Goal: Communication & Community: Answer question/provide support

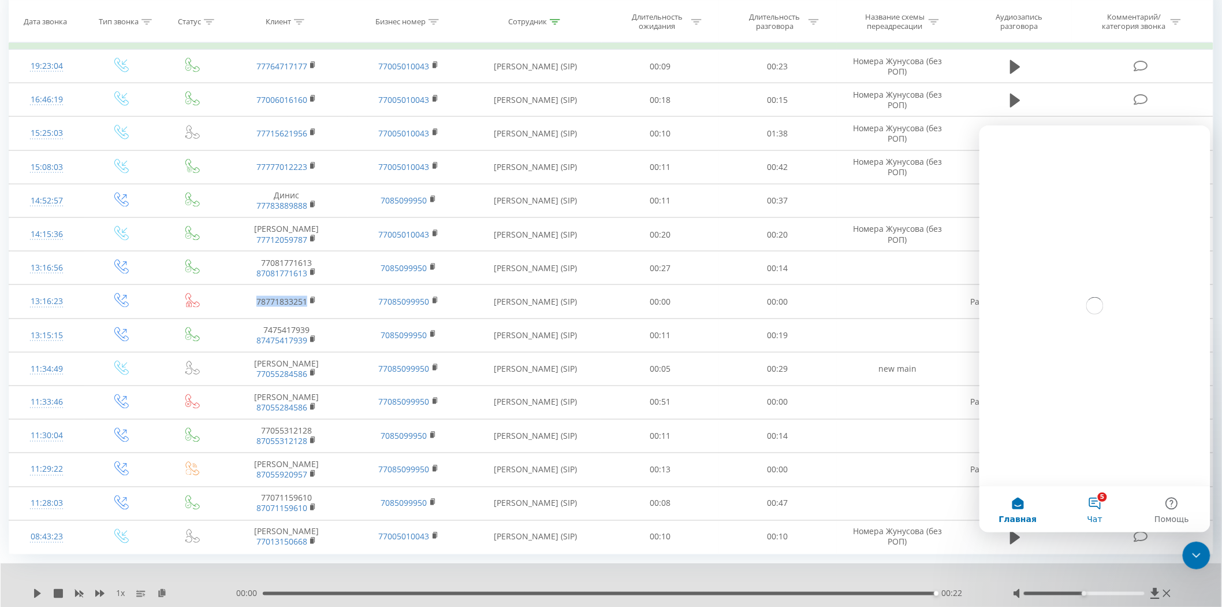
click at [1098, 516] on span "Чат" at bounding box center [1094, 518] width 15 height 8
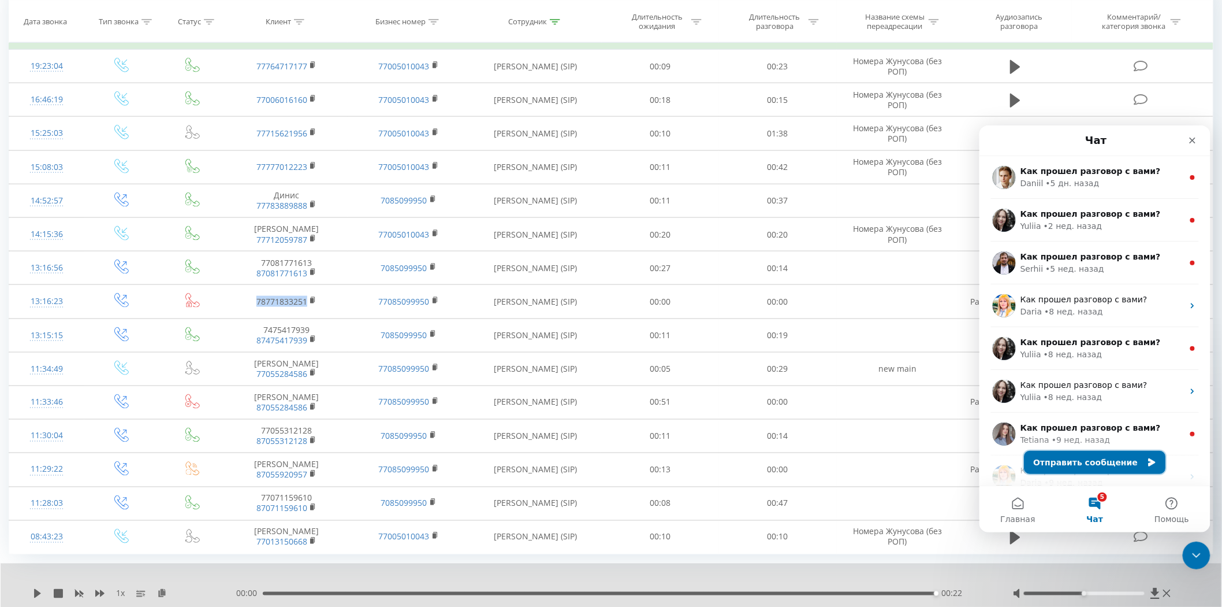
click at [1098, 460] on button "Отправить сообщение" at bounding box center [1095, 461] width 142 height 23
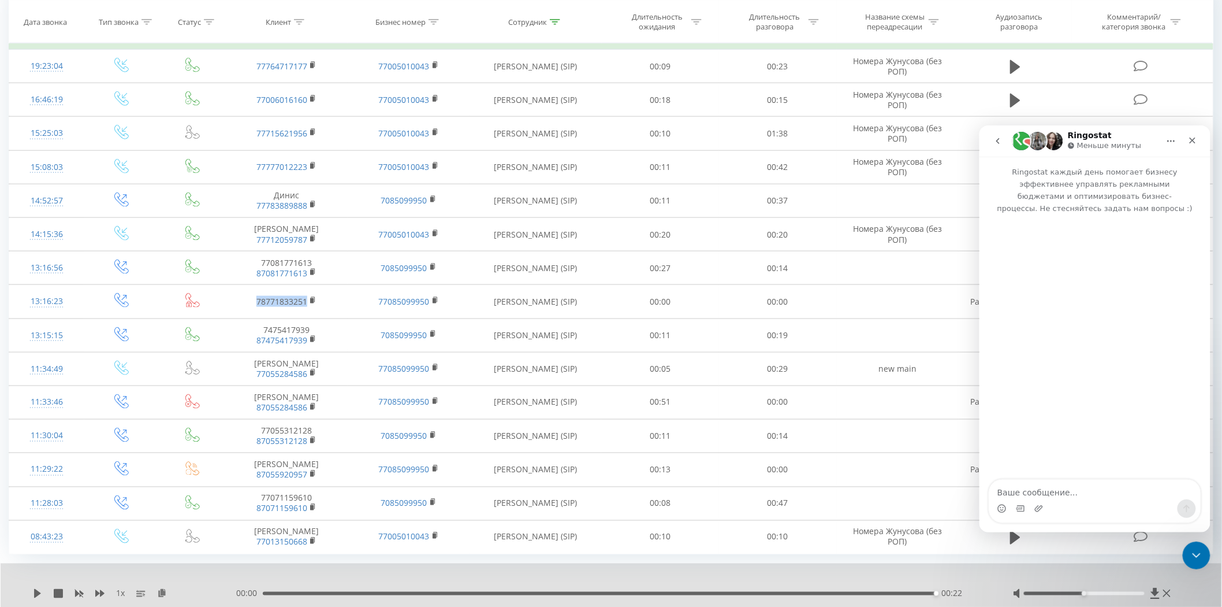
type textarea "Р"
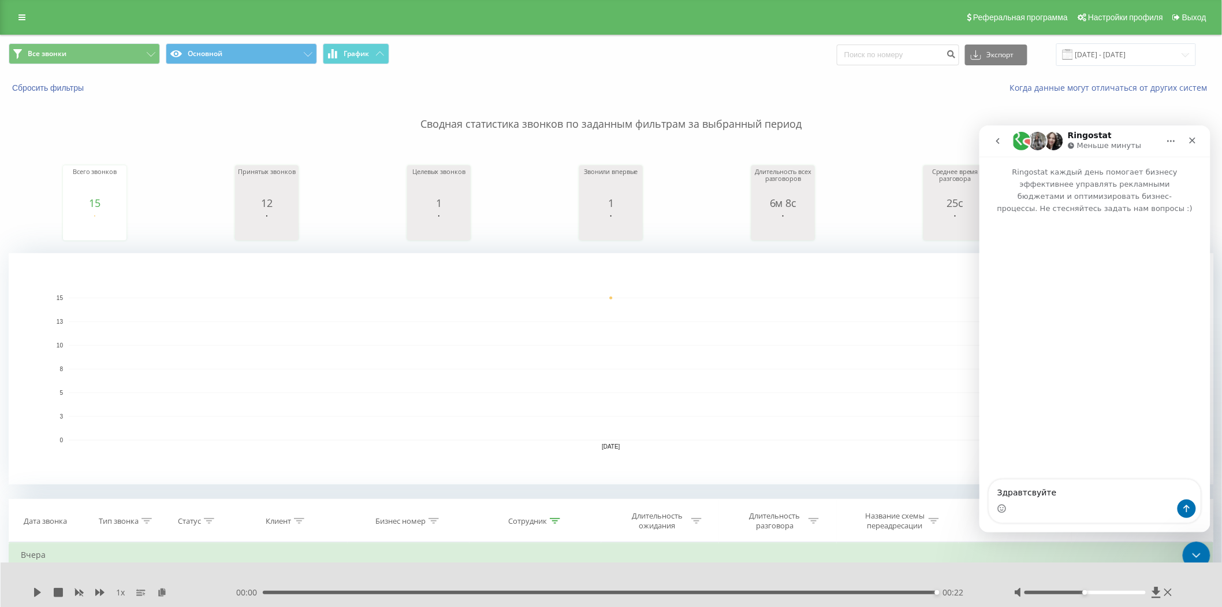
type textarea "Здравтсвуйте"
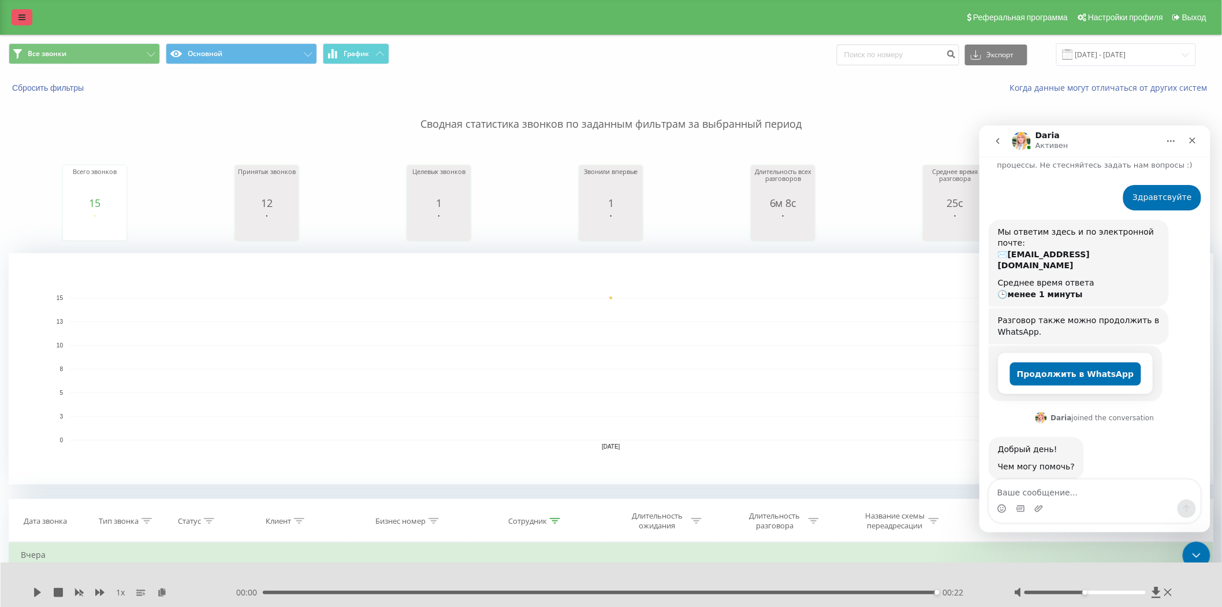
click at [17, 17] on link at bounding box center [22, 17] width 21 height 16
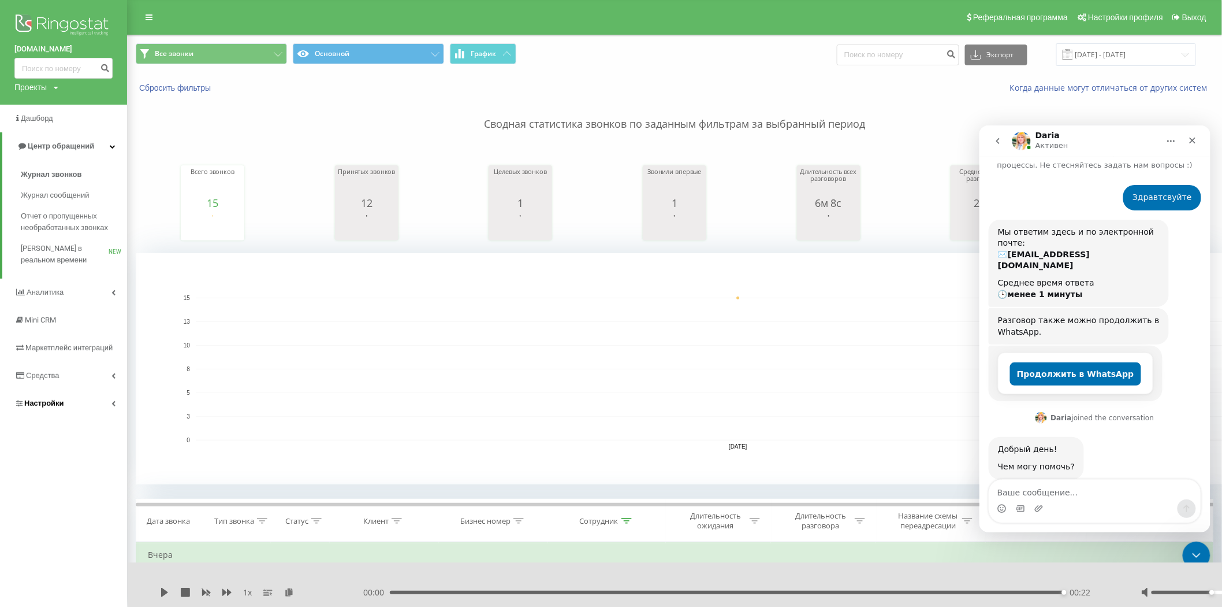
click at [112, 399] on link "Настройки" at bounding box center [63, 403] width 127 height 28
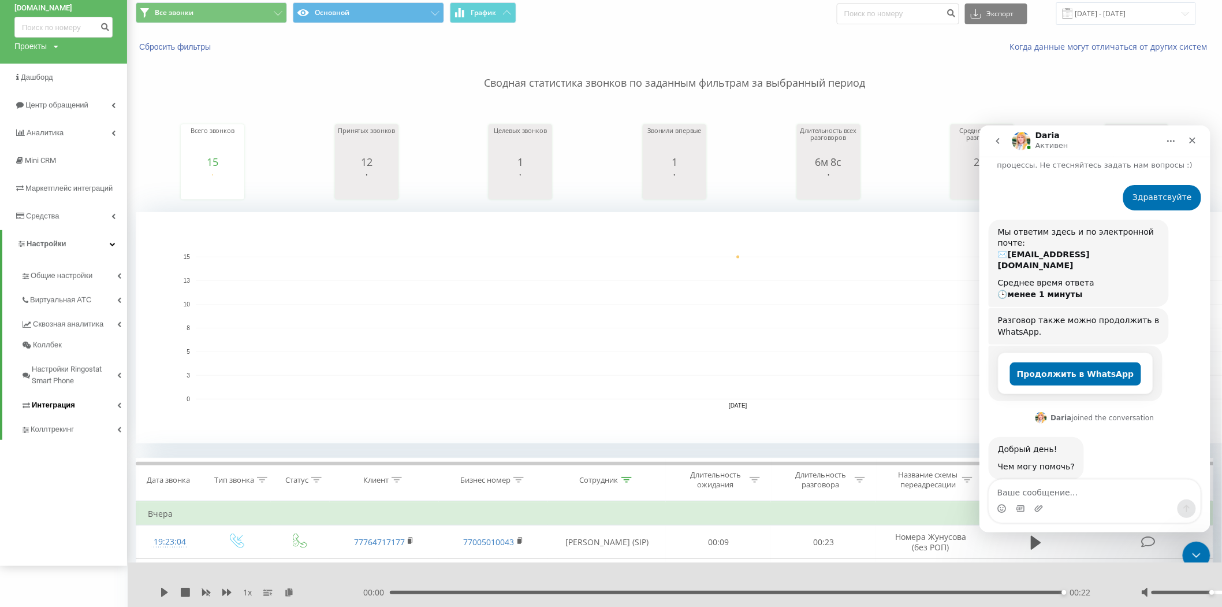
scroll to position [64, 0]
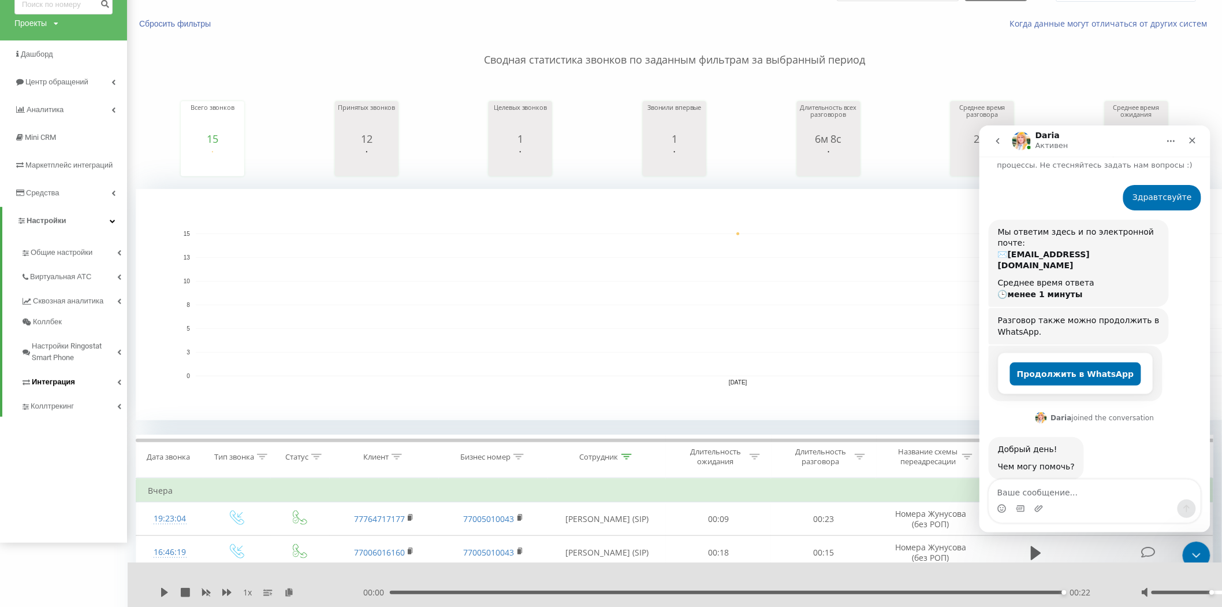
click at [95, 383] on link "Интеграция" at bounding box center [74, 380] width 106 height 24
click at [65, 441] on span "Коллтрекинг" at bounding box center [54, 447] width 47 height 12
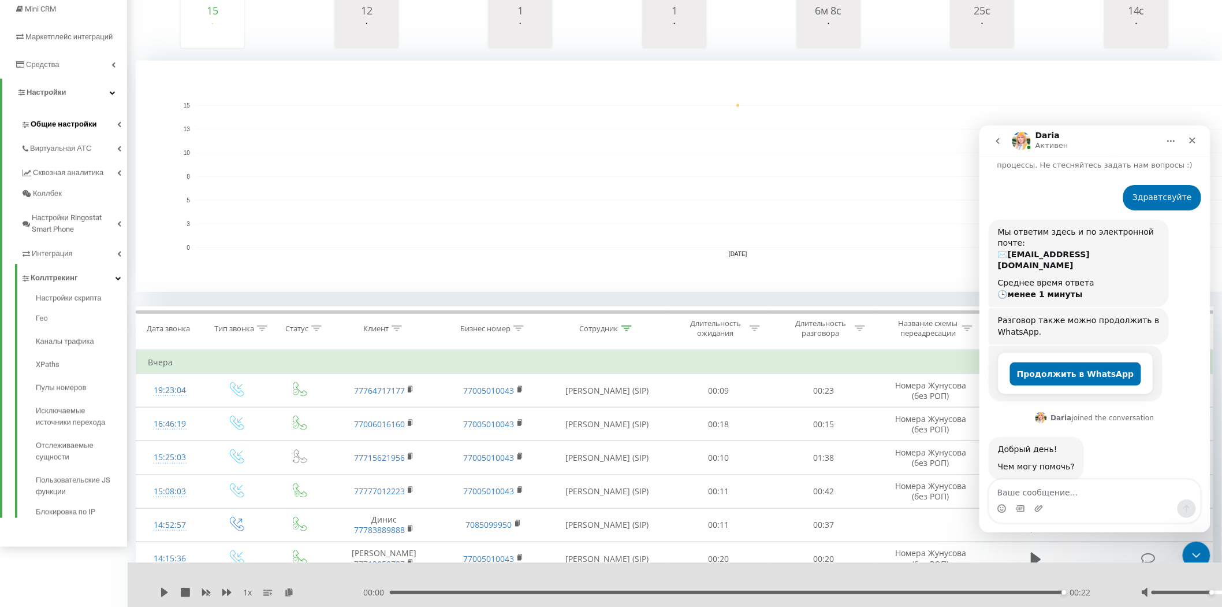
click at [116, 129] on link "Общие настройки" at bounding box center [74, 122] width 106 height 24
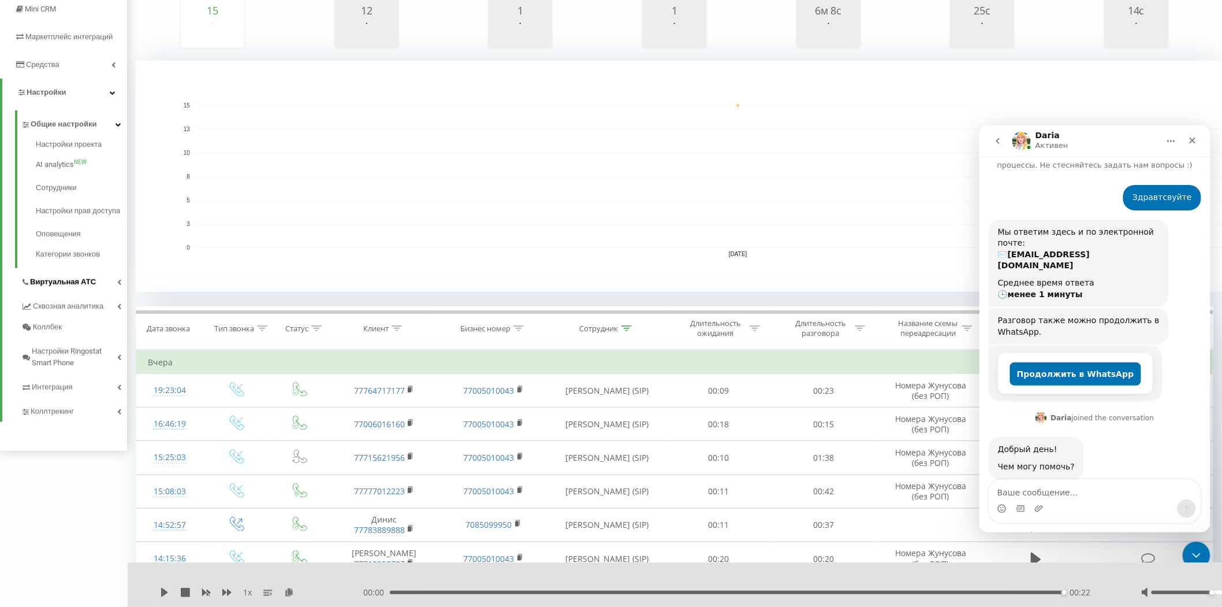
click at [70, 288] on span "Виртуальная АТС" at bounding box center [63, 282] width 66 height 12
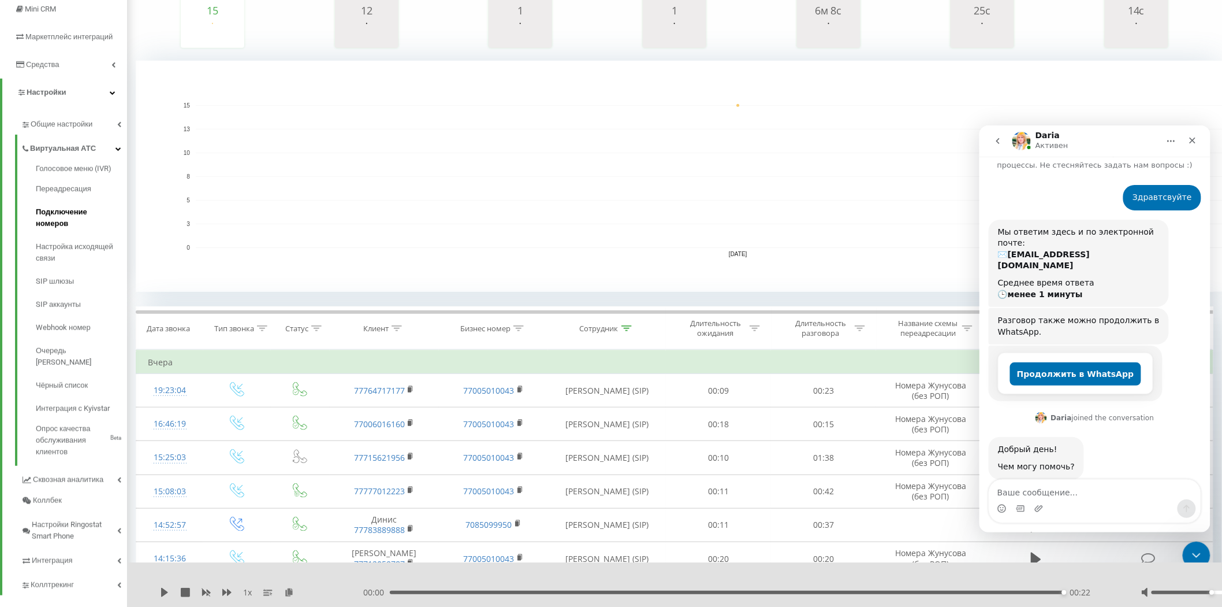
click at [44, 205] on link "Подключение номеров" at bounding box center [81, 217] width 91 height 35
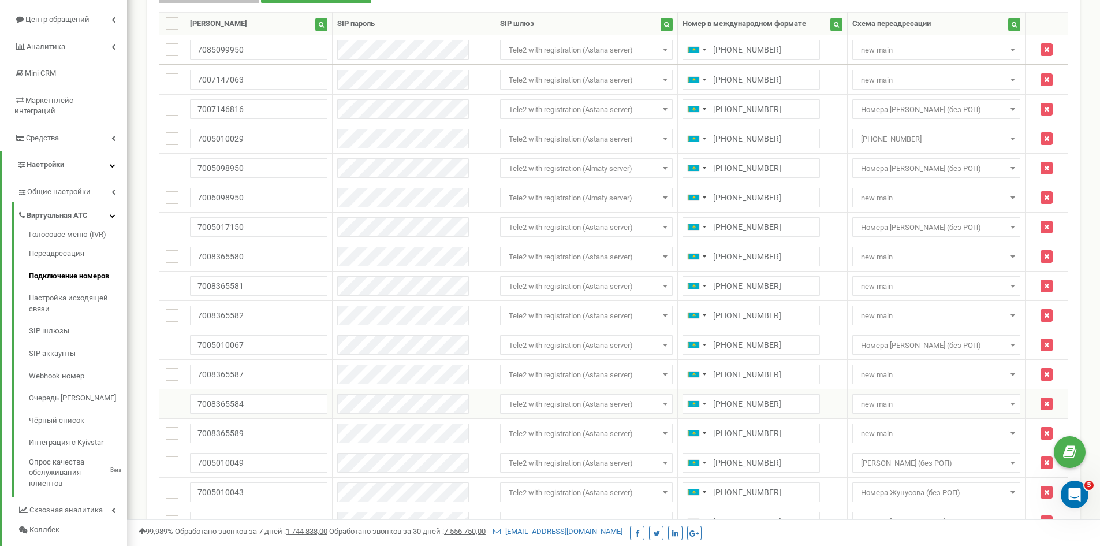
scroll to position [291, 0]
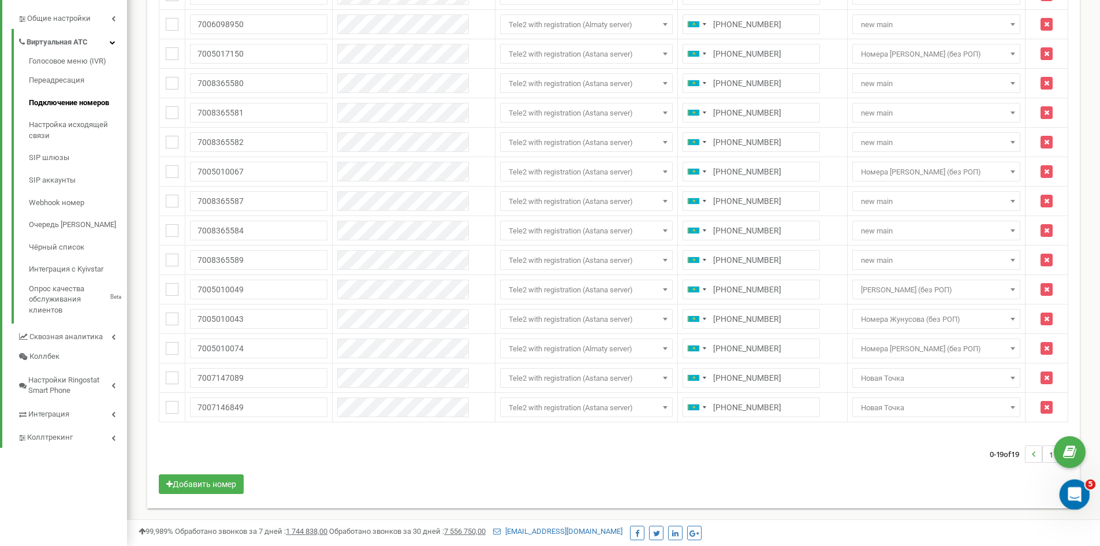
click at [1079, 487] on div "Открыть службу сообщений Intercom" at bounding box center [1073, 493] width 38 height 38
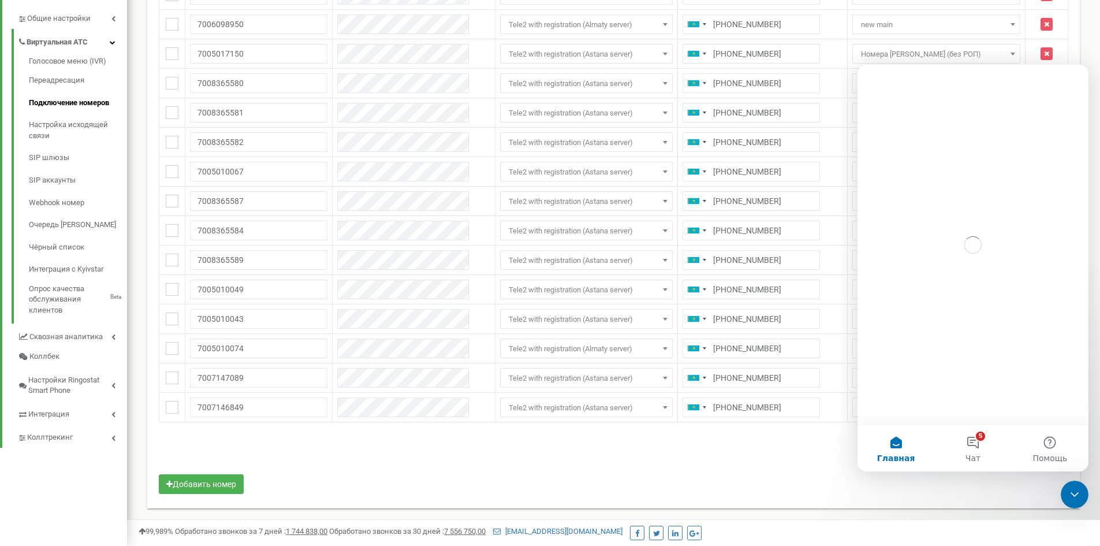
scroll to position [0, 0]
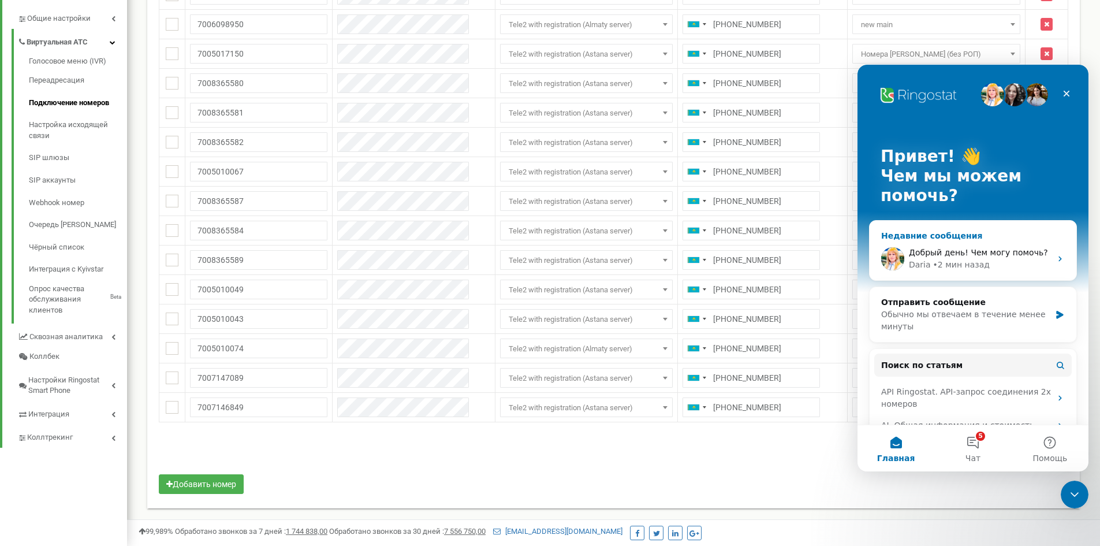
click at [954, 246] on div "Добрый день! Чем могу помочь? Daria • 2 мин назад" at bounding box center [973, 258] width 207 height 43
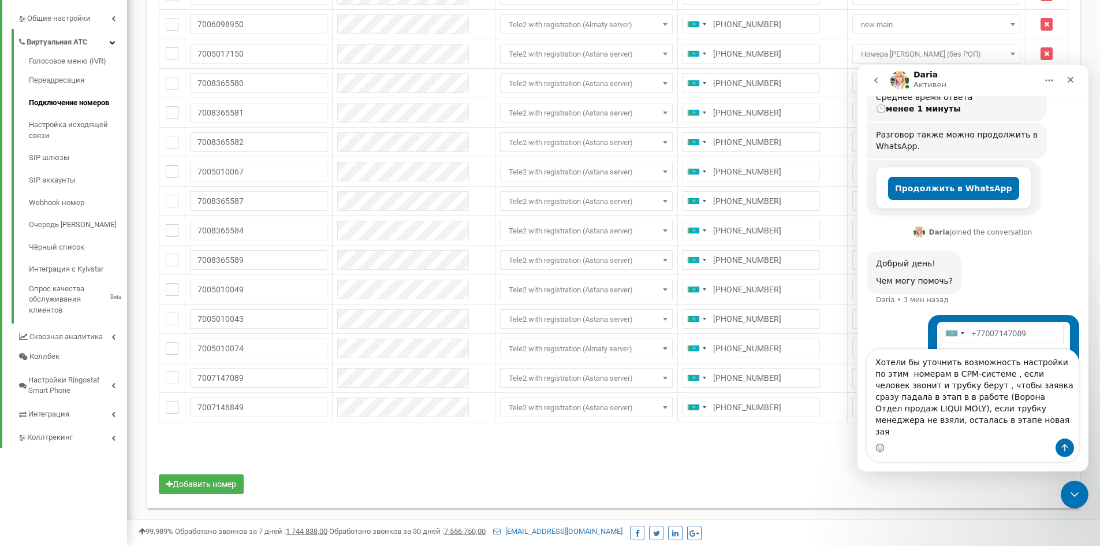
scroll to position [180, 0]
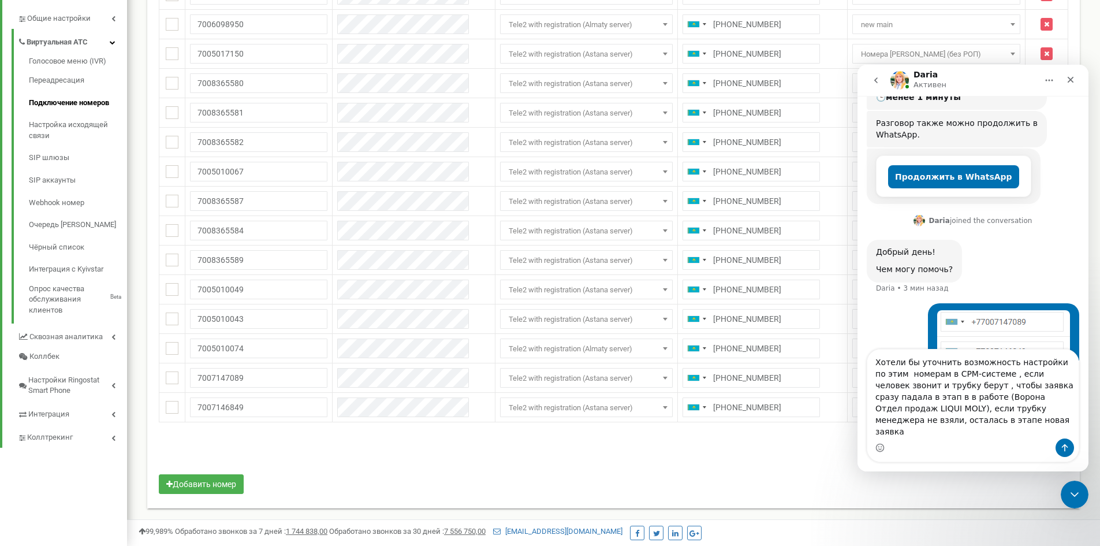
type textarea "Хотели бы уточнить возможность настройки по этим номерам в СРМ-системе , если ч…"
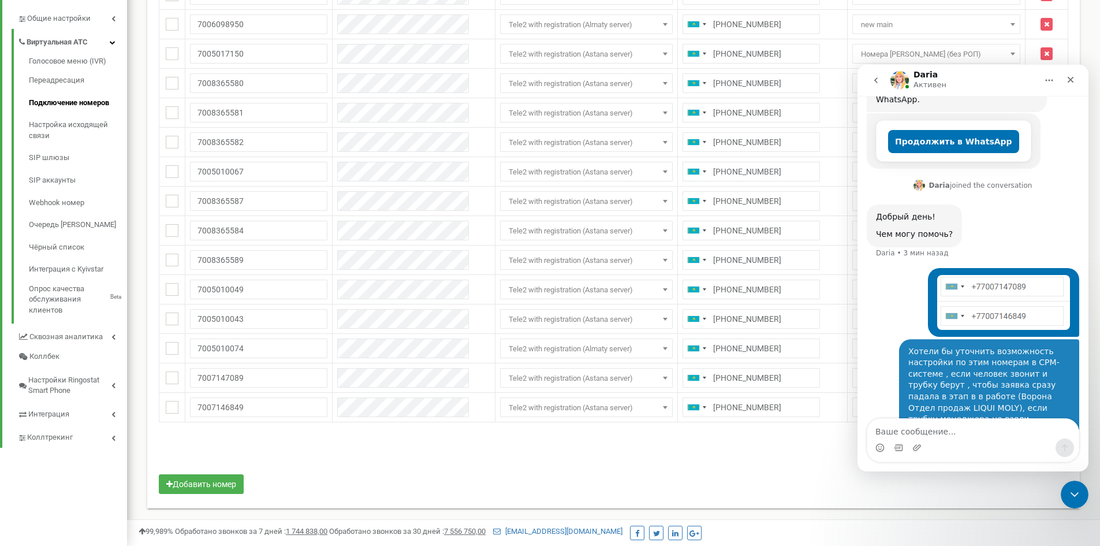
scroll to position [216, 0]
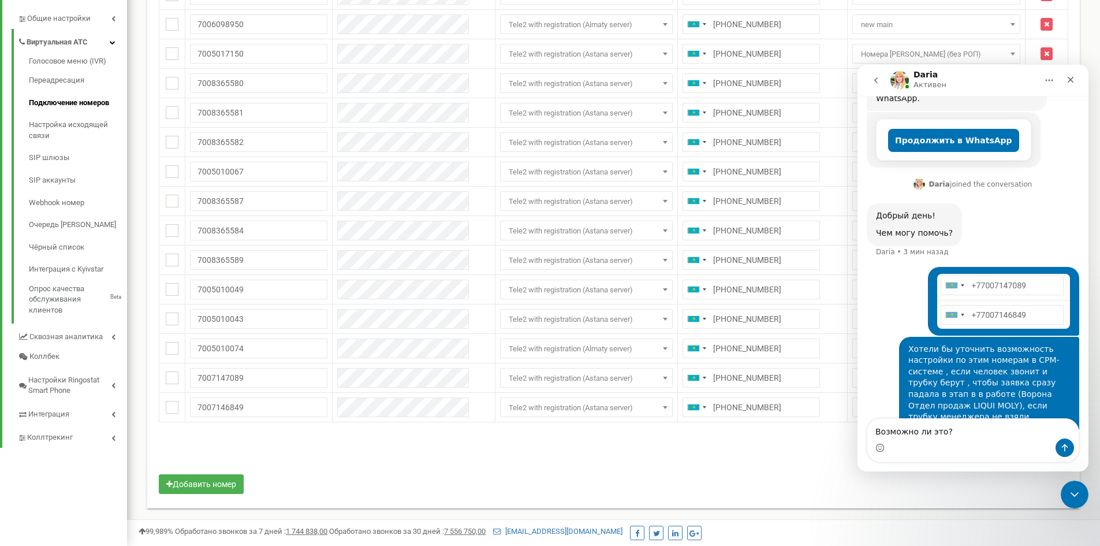
type textarea "Возможно ли это?"
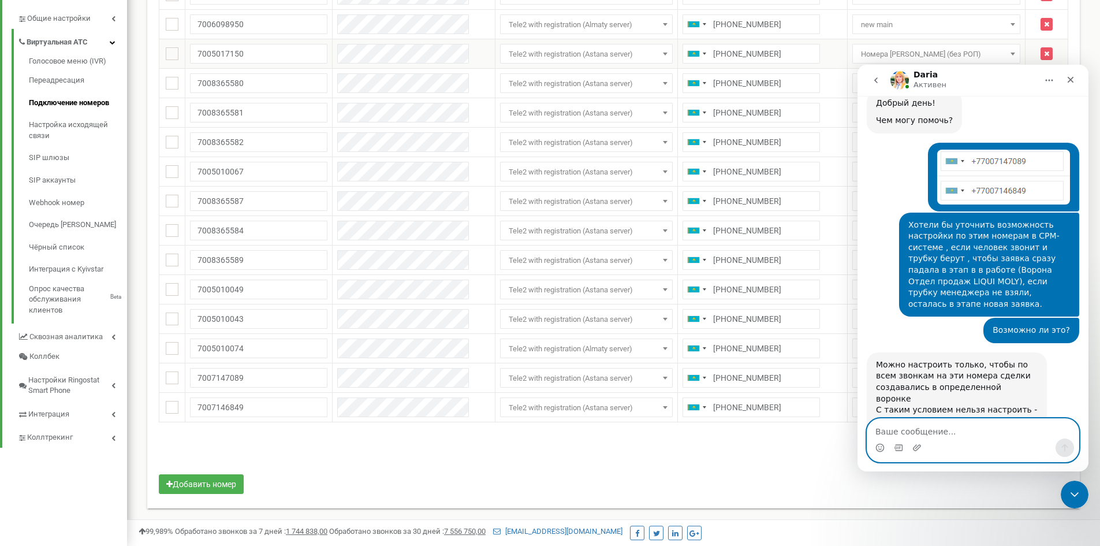
scroll to position [367, 0]
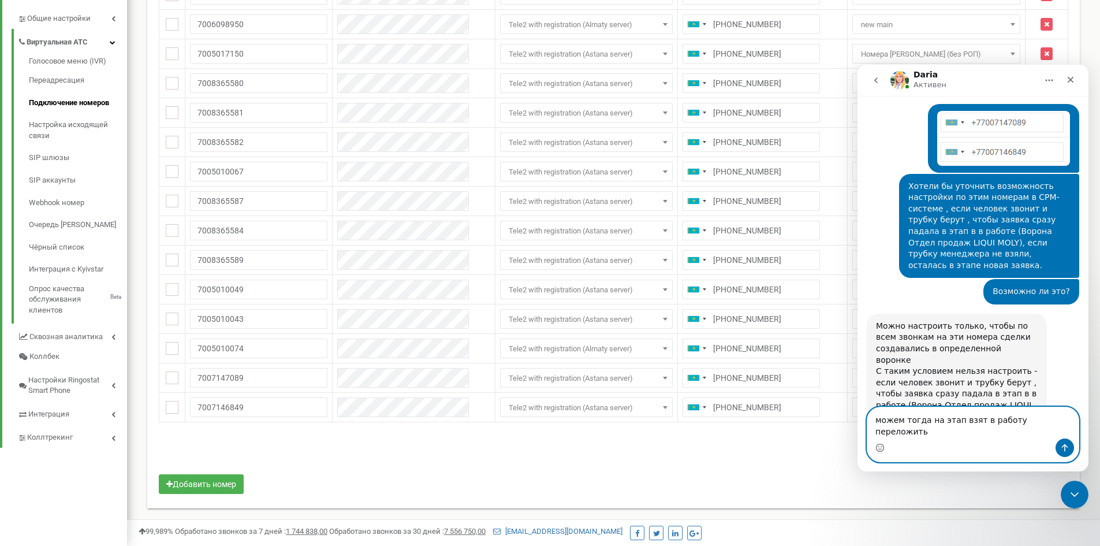
type textarea "можем тогда на этап взят в работу переложить"
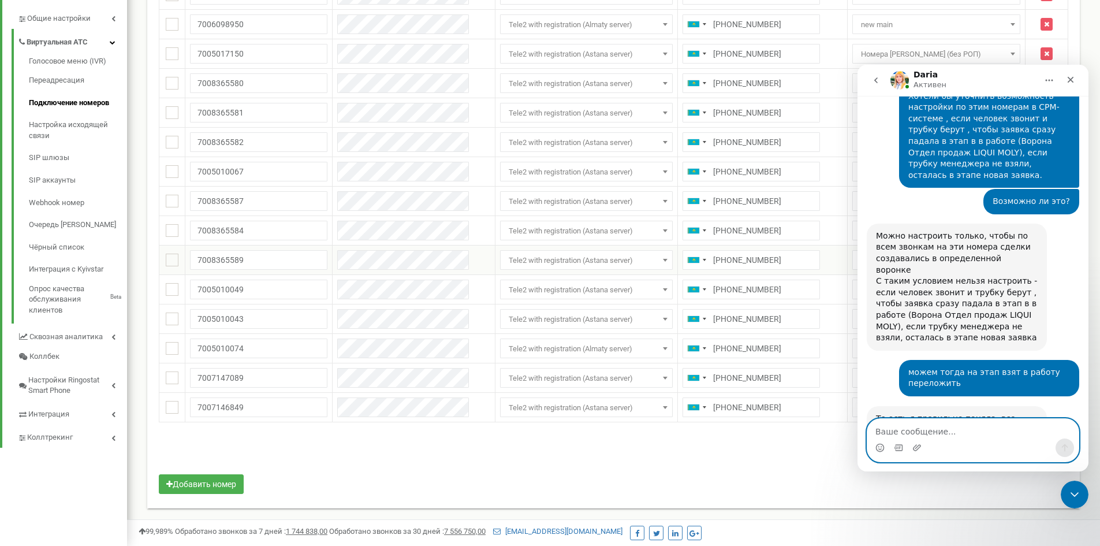
scroll to position [544, 0]
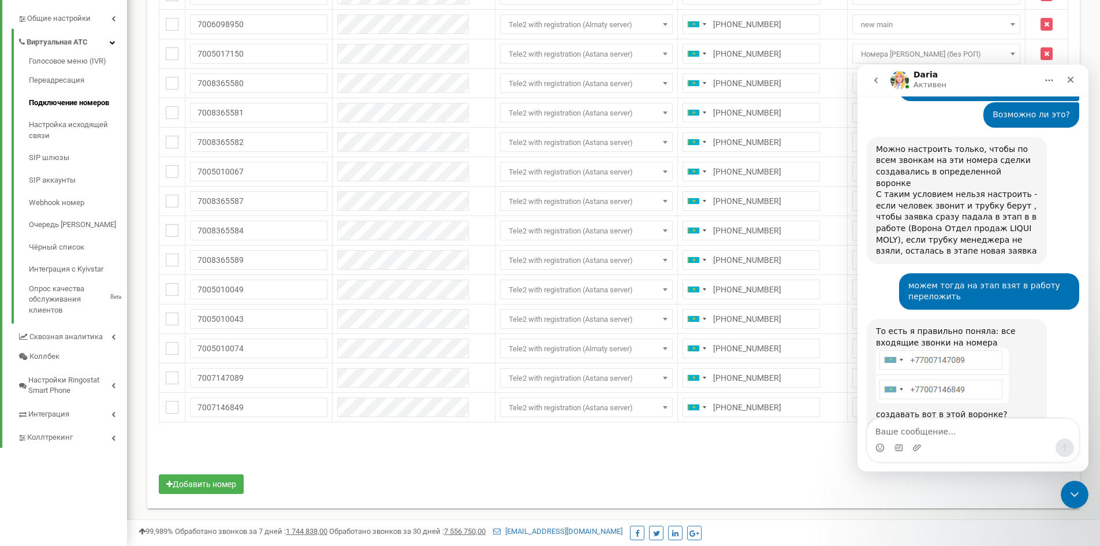
click at [910, 421] on img "Daria говорит…" at bounding box center [953, 427] width 155 height 13
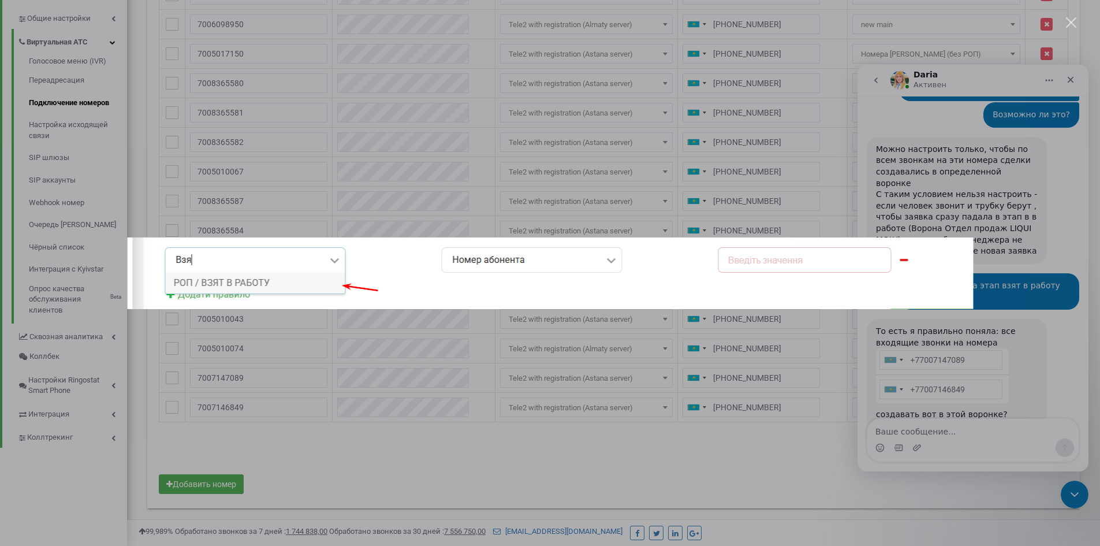
click at [922, 431] on div "Мессенджер Intercom" at bounding box center [550, 273] width 1100 height 546
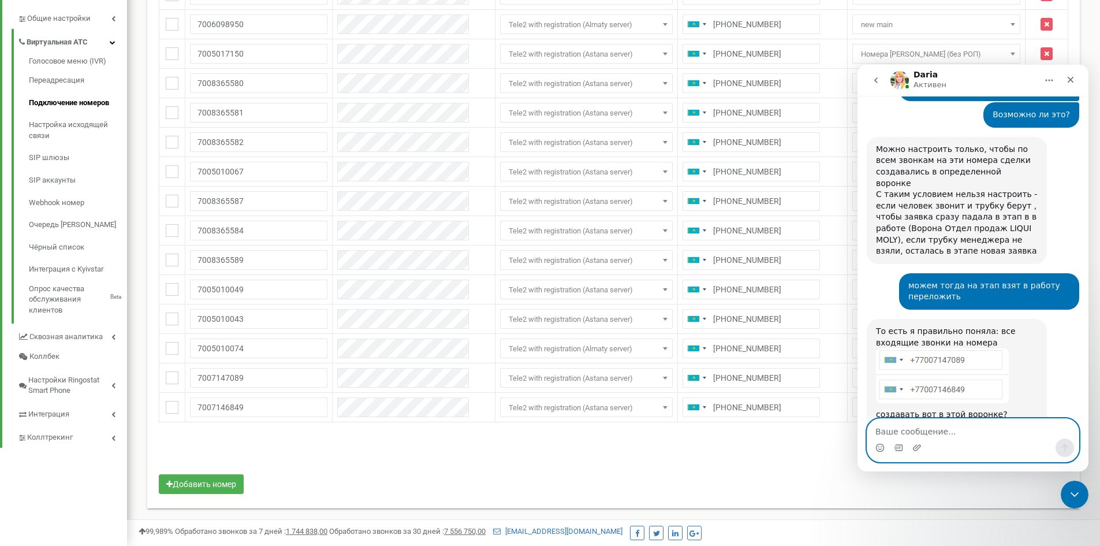
click at [922, 431] on textarea "Ваше сообщение..." at bounding box center [973, 429] width 211 height 20
type textarea "Д"
type textarea "Воронка Liqui Moly Отдел продаж"
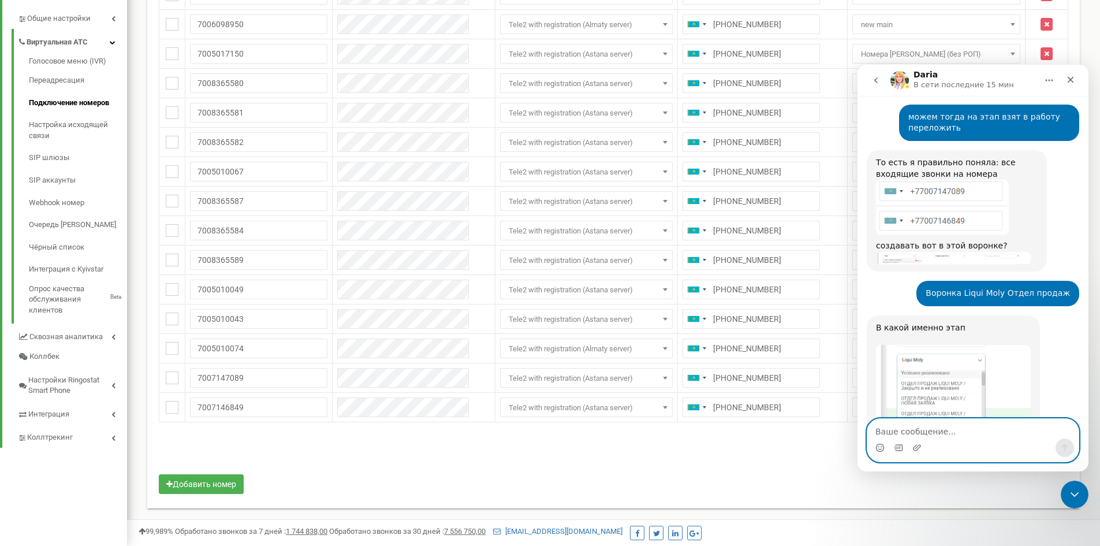
scroll to position [715, 0]
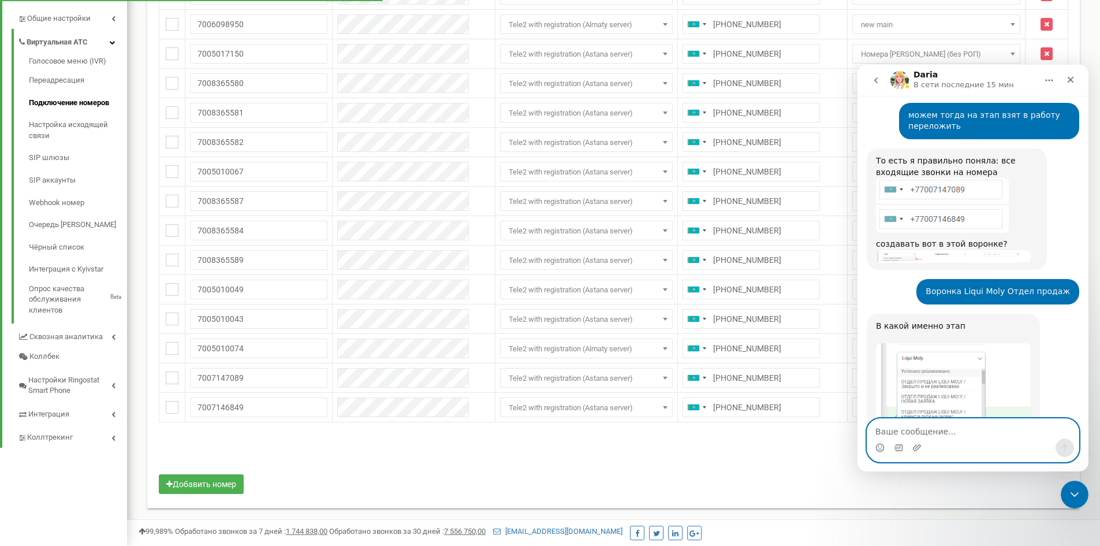
click at [955, 428] on textarea "Ваше сообщение..." at bounding box center [973, 429] width 211 height 20
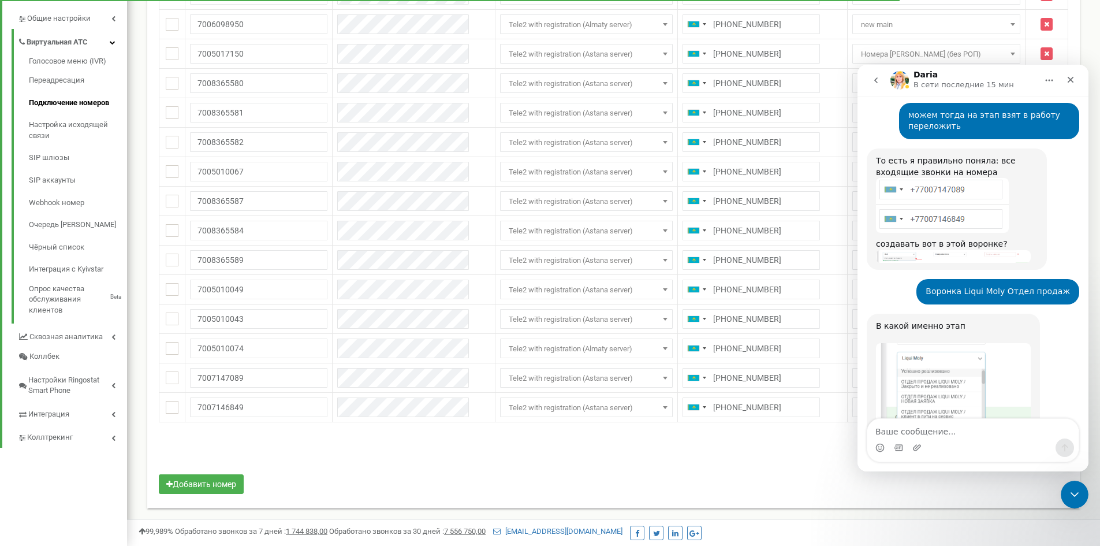
click at [932, 375] on img "Daria говорит…" at bounding box center [953, 388] width 155 height 90
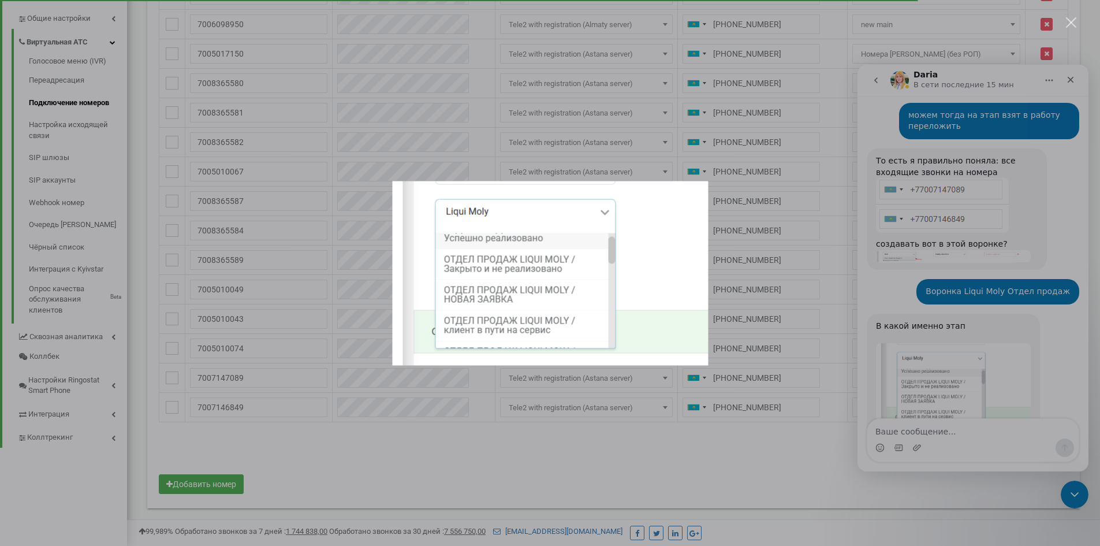
scroll to position [0, 0]
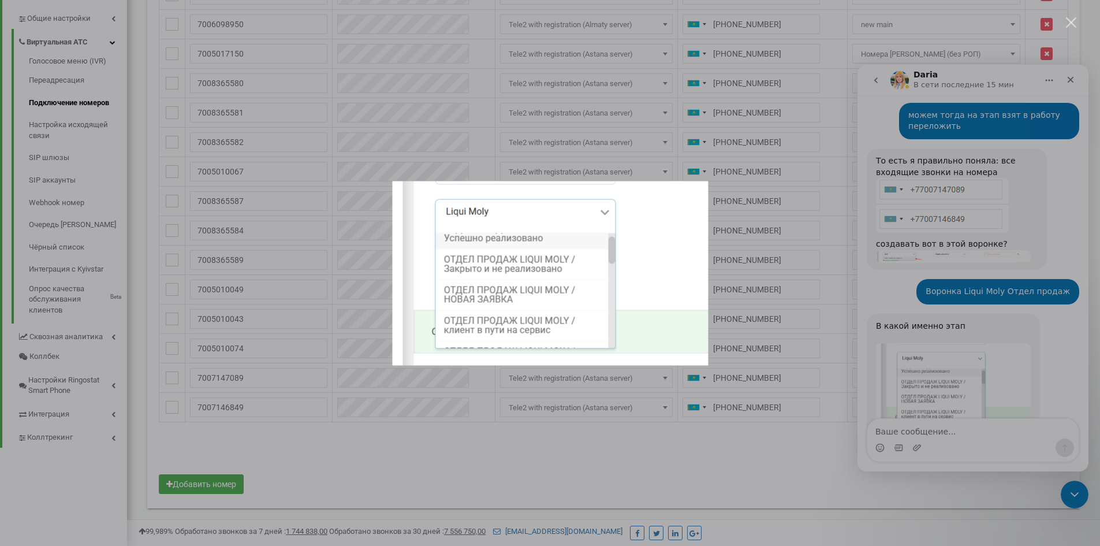
click at [909, 386] on div "Мессенджер Intercom" at bounding box center [550, 273] width 1100 height 546
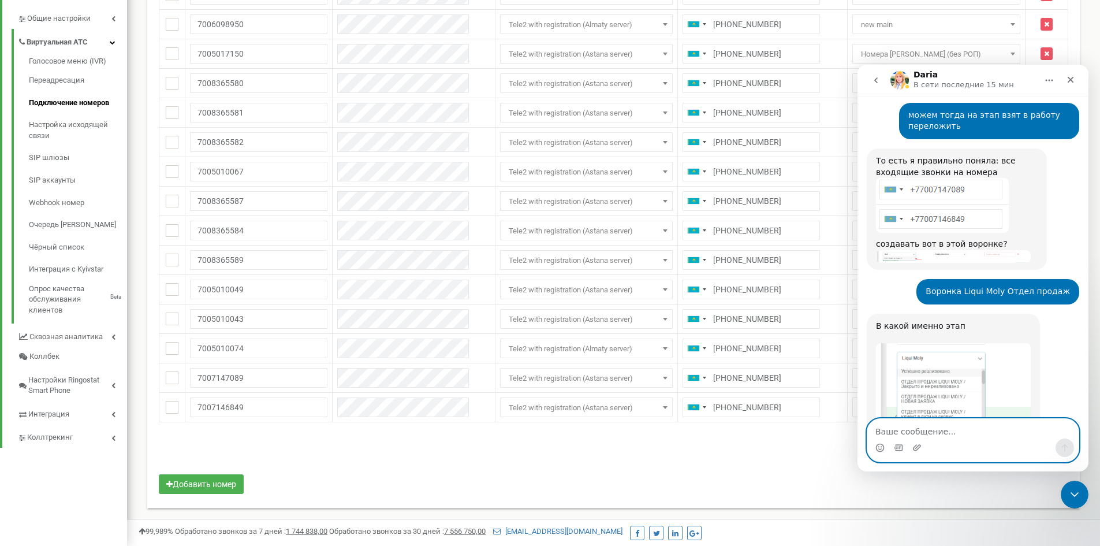
click at [936, 437] on textarea "Ваше сообщение..." at bounding box center [973, 429] width 211 height 20
type textarea "Этап заявка в работе"
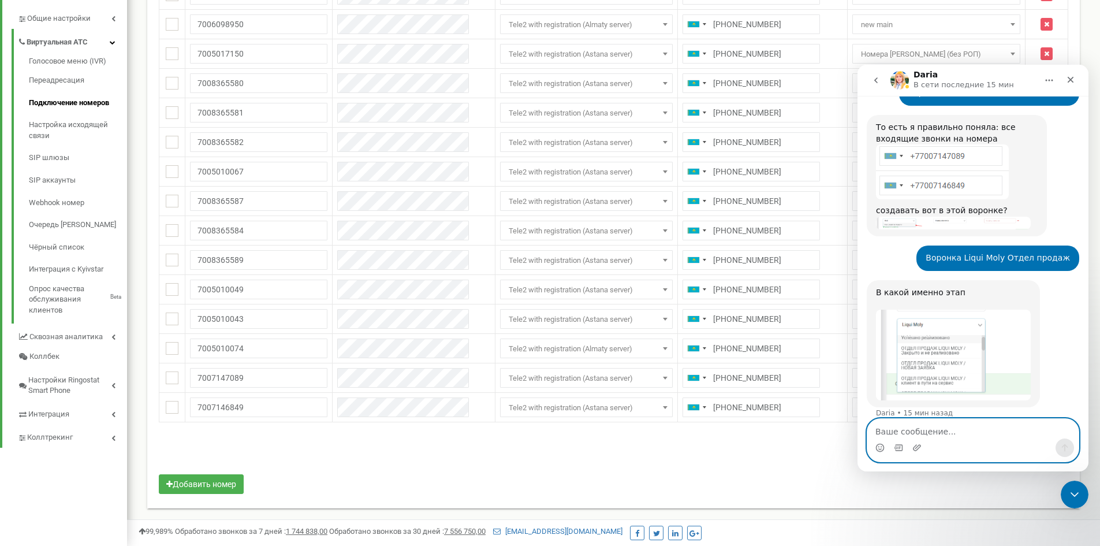
scroll to position [749, 0]
